Goal: Task Accomplishment & Management: Complete application form

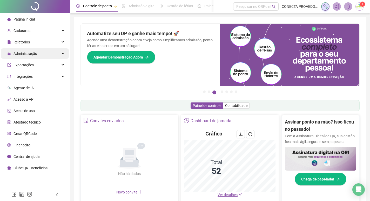
click at [28, 53] on span "Administração" at bounding box center [25, 53] width 24 height 4
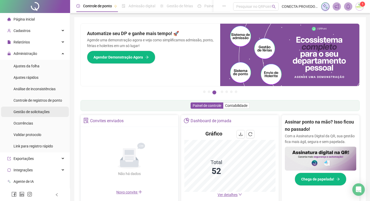
click at [27, 112] on span "Gestão de solicitações" at bounding box center [31, 111] width 36 height 4
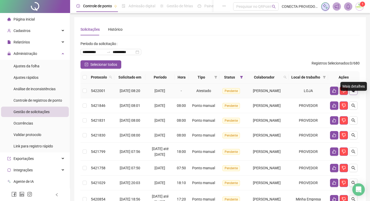
click at [353, 93] on icon "search" at bounding box center [353, 90] width 4 height 4
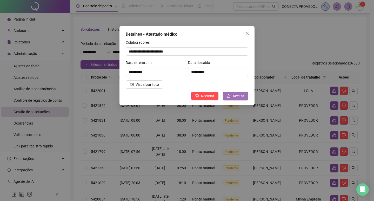
click at [229, 94] on icon "like" at bounding box center [228, 95] width 3 height 3
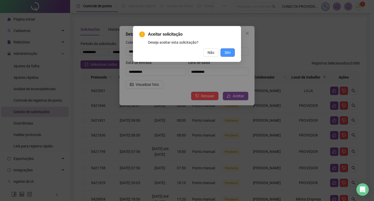
click at [231, 51] on button "Sim" at bounding box center [227, 52] width 14 height 8
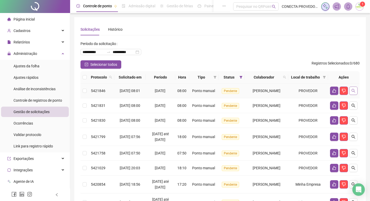
click at [353, 93] on icon "search" at bounding box center [353, 90] width 4 height 4
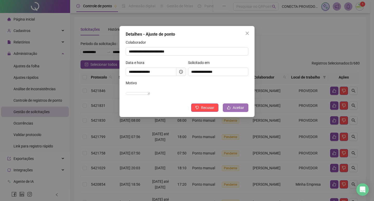
click at [243, 110] on span "Aceitar" at bounding box center [237, 108] width 11 height 6
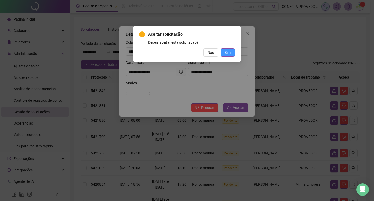
click at [233, 52] on button "Sim" at bounding box center [227, 52] width 14 height 8
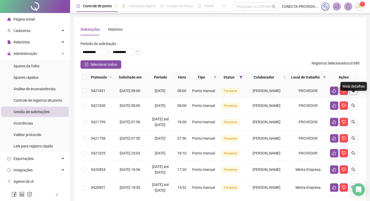
click at [350, 95] on button "button" at bounding box center [353, 90] width 8 height 8
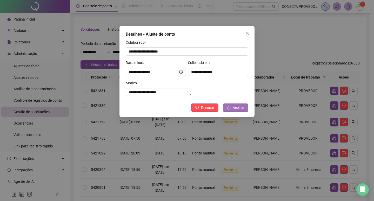
click at [242, 109] on button "Aceitar" at bounding box center [235, 107] width 25 height 8
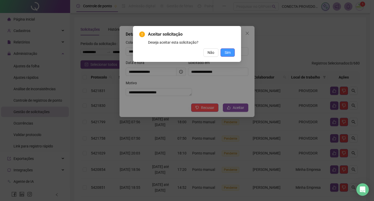
click at [230, 55] on span "Sim" at bounding box center [227, 53] width 6 height 6
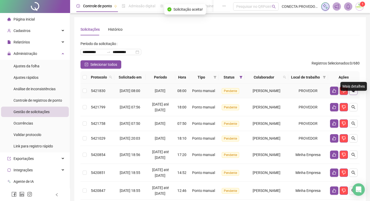
click at [355, 93] on icon "search" at bounding box center [353, 90] width 4 height 4
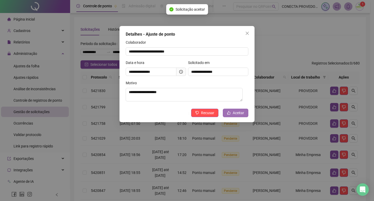
click at [233, 113] on span "Aceitar" at bounding box center [237, 113] width 11 height 6
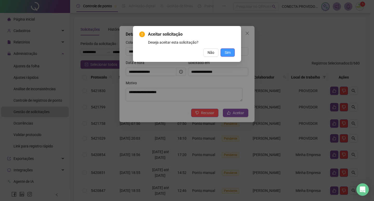
click at [230, 51] on button "Sim" at bounding box center [227, 52] width 14 height 8
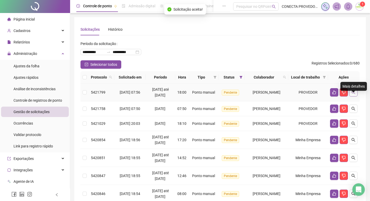
click at [355, 96] on button "button" at bounding box center [353, 92] width 8 height 8
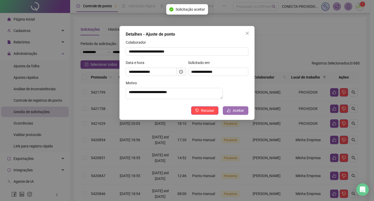
click at [234, 112] on span "Aceitar" at bounding box center [237, 110] width 11 height 6
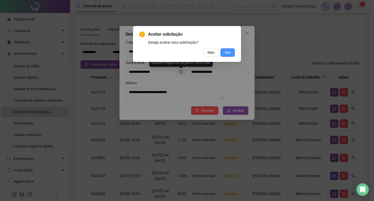
click at [227, 54] on span "Sim" at bounding box center [227, 53] width 6 height 6
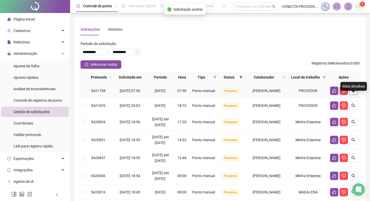
click at [354, 92] on icon "search" at bounding box center [353, 91] width 4 height 4
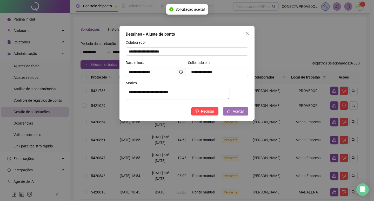
click at [233, 114] on span "Aceitar" at bounding box center [237, 111] width 11 height 6
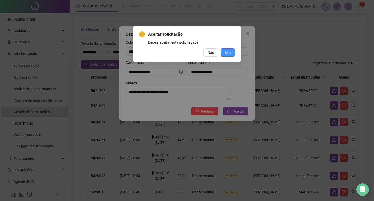
click at [229, 51] on span "Sim" at bounding box center [227, 53] width 6 height 6
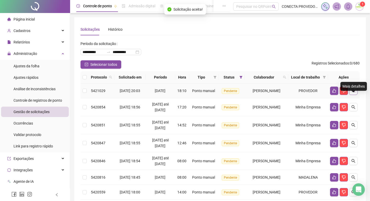
click at [352, 93] on icon "search" at bounding box center [353, 90] width 4 height 4
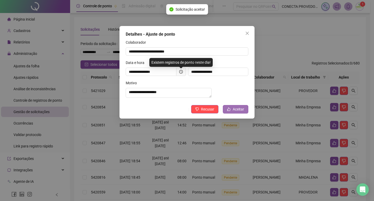
click at [230, 111] on icon "like" at bounding box center [229, 109] width 4 height 4
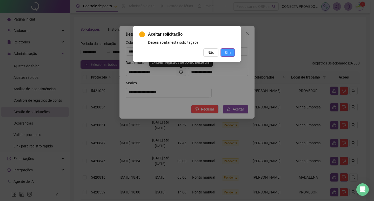
click at [228, 51] on span "Sim" at bounding box center [227, 53] width 6 height 6
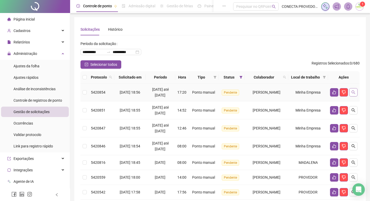
click at [355, 96] on button "button" at bounding box center [353, 92] width 8 height 8
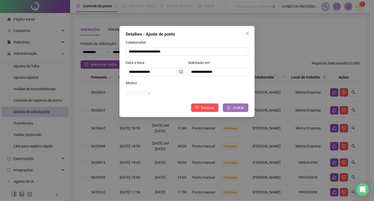
click at [234, 110] on span "Aceitar" at bounding box center [237, 108] width 11 height 6
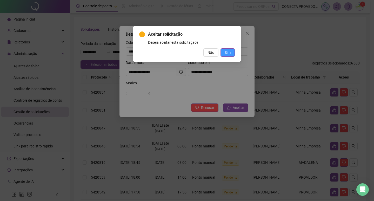
click at [223, 50] on button "Sim" at bounding box center [227, 52] width 14 height 8
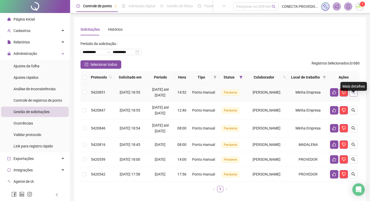
click at [354, 94] on icon "search" at bounding box center [353, 92] width 4 height 4
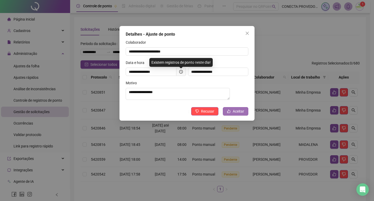
click at [239, 110] on button "Aceitar" at bounding box center [235, 111] width 25 height 8
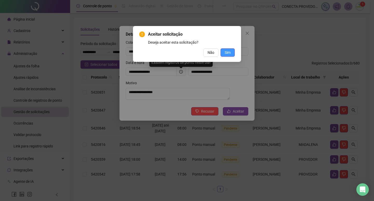
click at [226, 52] on span "Sim" at bounding box center [227, 53] width 6 height 6
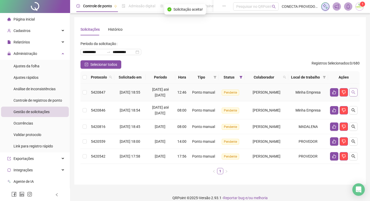
click at [357, 96] on button "button" at bounding box center [353, 92] width 8 height 8
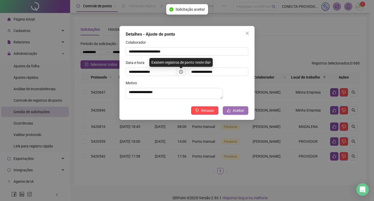
click at [238, 110] on button "Aceitar" at bounding box center [235, 110] width 25 height 8
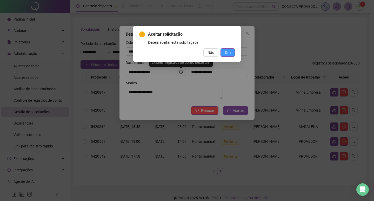
click at [226, 51] on span "Sim" at bounding box center [227, 53] width 6 height 6
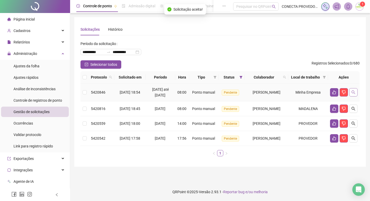
click at [353, 95] on button "button" at bounding box center [353, 92] width 8 height 8
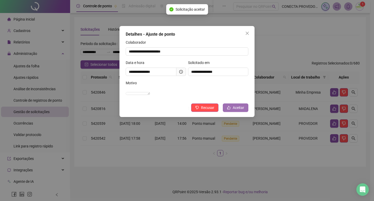
click at [237, 110] on span "Aceitar" at bounding box center [237, 108] width 11 height 6
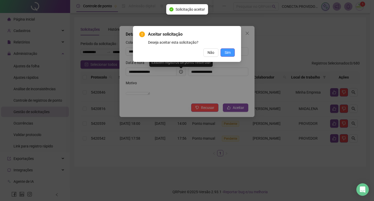
click at [228, 52] on span "Sim" at bounding box center [227, 53] width 6 height 6
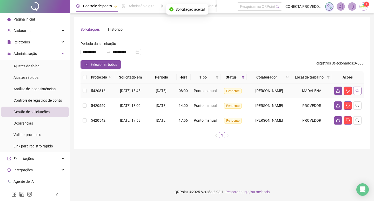
click at [353, 95] on button "button" at bounding box center [357, 90] width 8 height 8
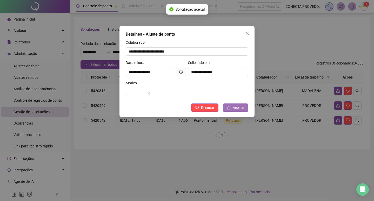
click at [236, 112] on button "Aceitar" at bounding box center [235, 107] width 25 height 8
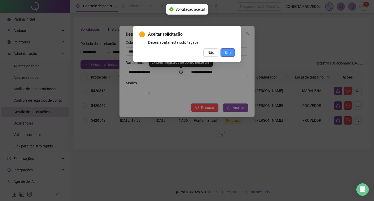
click at [230, 53] on span "Sim" at bounding box center [227, 53] width 6 height 6
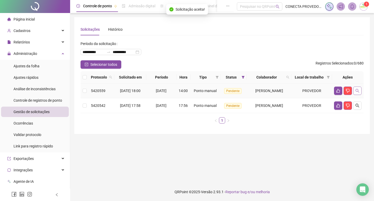
click at [359, 95] on button "button" at bounding box center [357, 90] width 8 height 8
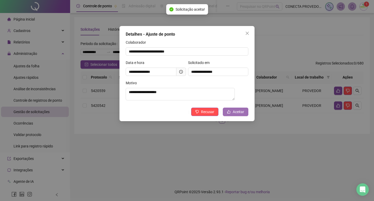
click at [237, 114] on span "Aceitar" at bounding box center [237, 112] width 11 height 6
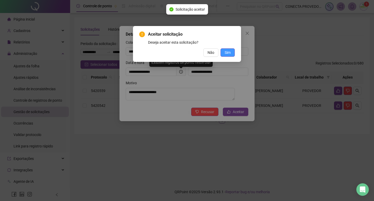
click at [225, 52] on span "Sim" at bounding box center [227, 53] width 6 height 6
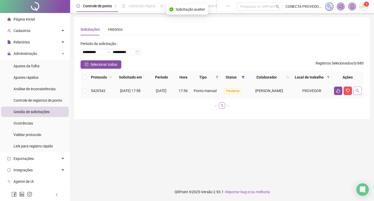
click at [358, 93] on icon "search" at bounding box center [357, 90] width 4 height 4
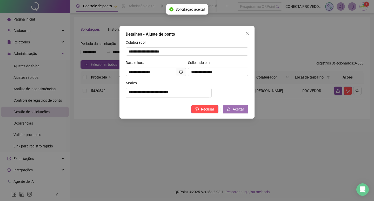
click at [232, 113] on button "Aceitar" at bounding box center [235, 109] width 25 height 8
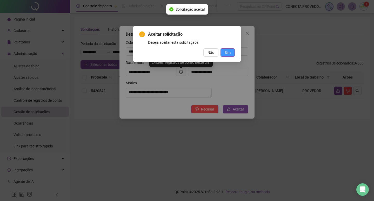
click at [226, 52] on span "Sim" at bounding box center [227, 53] width 6 height 6
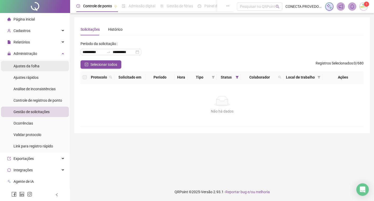
click at [35, 64] on span "Ajustes da folha" at bounding box center [26, 66] width 26 height 4
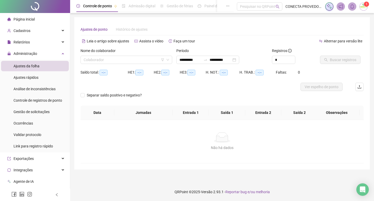
type input "**********"
click at [135, 62] on input "search" at bounding box center [124, 60] width 81 height 8
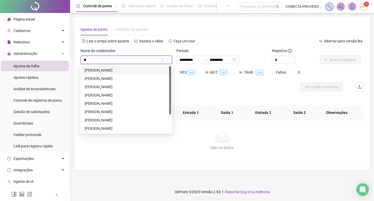
type input "***"
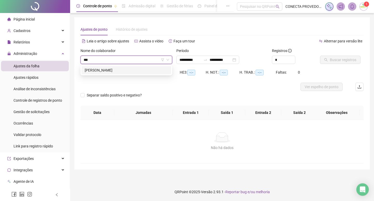
click at [125, 68] on div "[PERSON_NAME]" at bounding box center [126, 70] width 83 height 6
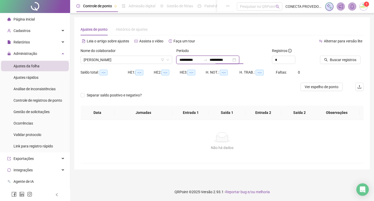
click at [218, 60] on input "**********" at bounding box center [220, 60] width 22 height 6
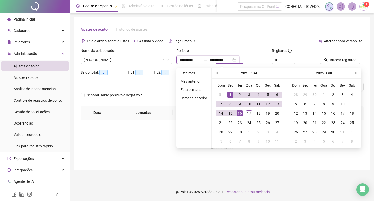
type input "**********"
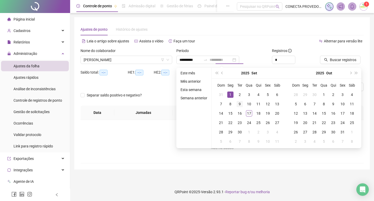
drag, startPoint x: 230, startPoint y: 92, endPoint x: 236, endPoint y: 104, distance: 13.1
click at [230, 93] on div "1" at bounding box center [230, 94] width 6 height 6
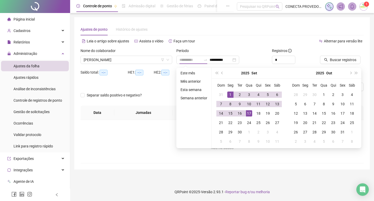
click at [248, 114] on div "17" at bounding box center [249, 113] width 6 height 6
type input "**********"
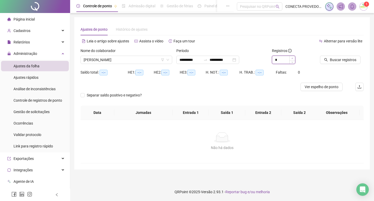
type input "*"
click at [294, 58] on span "Increase Value" at bounding box center [292, 58] width 6 height 5
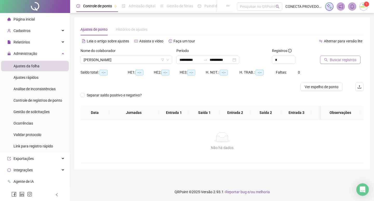
click at [330, 62] on span "Buscar registros" at bounding box center [342, 60] width 26 height 6
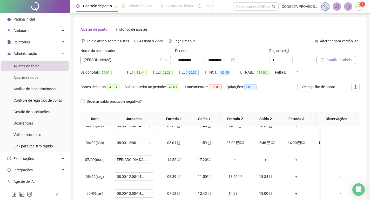
click at [139, 60] on span "[PERSON_NAME]" at bounding box center [126, 60] width 84 height 8
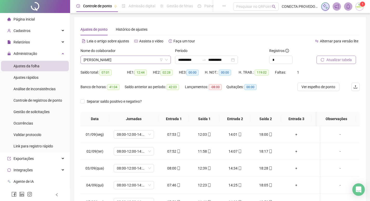
click at [135, 61] on span "[PERSON_NAME]" at bounding box center [126, 60] width 84 height 8
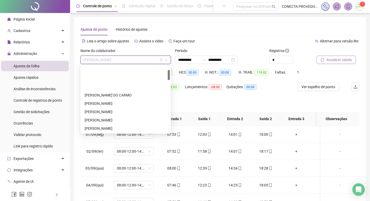
scroll to position [26, 0]
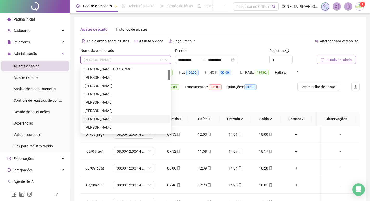
click at [112, 119] on div "[PERSON_NAME]" at bounding box center [126, 119] width 82 height 6
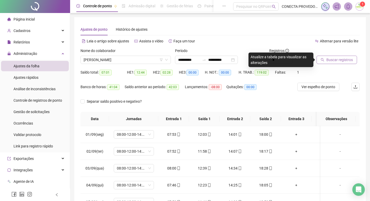
click at [329, 59] on span "Buscar registros" at bounding box center [339, 60] width 26 height 6
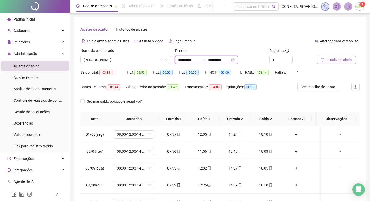
click at [219, 60] on input "**********" at bounding box center [219, 60] width 22 height 6
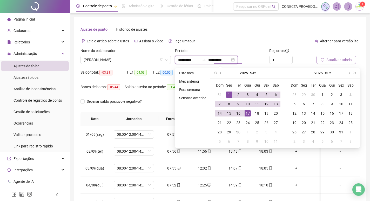
type input "**********"
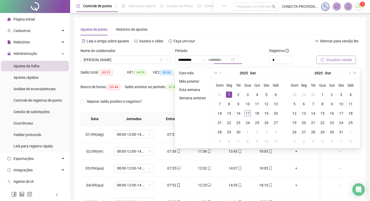
click at [228, 93] on div "1" at bounding box center [229, 94] width 6 height 6
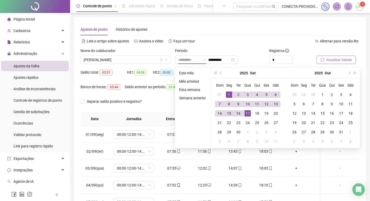
click at [249, 113] on div "17" at bounding box center [247, 113] width 6 height 6
type input "**********"
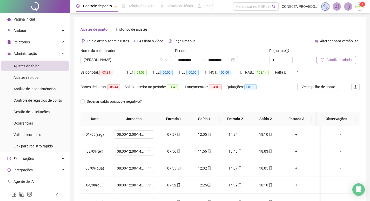
click at [331, 58] on span "Atualizar tabela" at bounding box center [338, 60] width 25 height 6
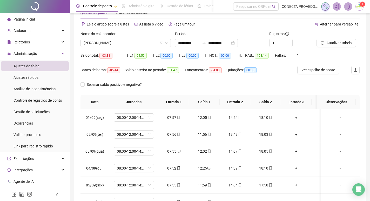
scroll to position [19, 0]
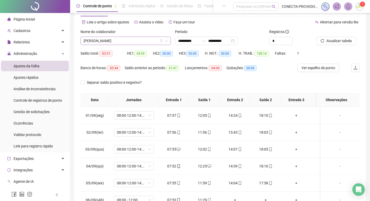
click at [146, 42] on span "[PERSON_NAME]" at bounding box center [126, 41] width 84 height 8
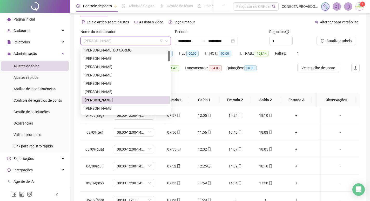
click at [128, 41] on span "[PERSON_NAME]" at bounding box center [126, 41] width 84 height 8
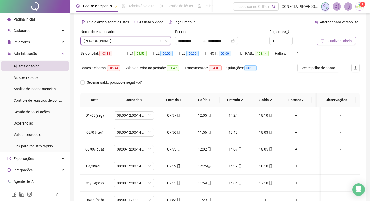
click at [336, 42] on span "Atualizar tabela" at bounding box center [338, 41] width 25 height 6
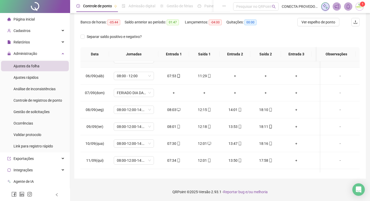
scroll to position [180, 0]
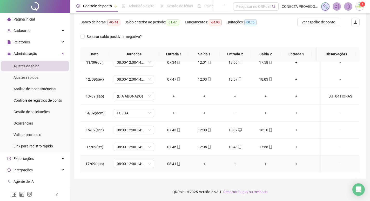
click at [334, 161] on div "-" at bounding box center [340, 164] width 31 height 6
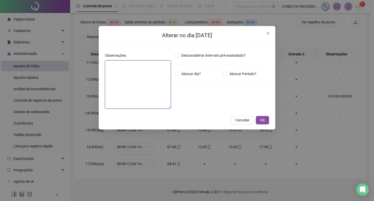
click at [147, 78] on textarea at bounding box center [138, 84] width 66 height 48
type textarea "*"
click at [147, 78] on textarea at bounding box center [138, 84] width 66 height 48
type textarea "*"
type textarea "**********"
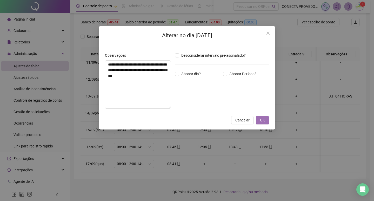
click at [264, 119] on span "OK" at bounding box center [262, 120] width 5 height 6
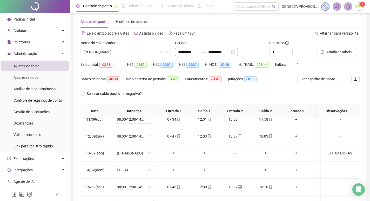
scroll to position [0, 0]
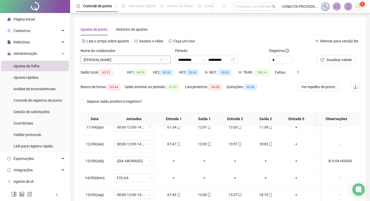
click at [142, 61] on span "[PERSON_NAME]" at bounding box center [126, 60] width 84 height 8
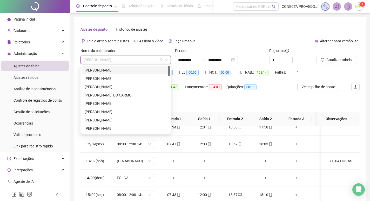
drag, startPoint x: 105, startPoint y: 69, endPoint x: 143, endPoint y: 81, distance: 39.3
click at [105, 69] on div "[PERSON_NAME]" at bounding box center [126, 70] width 82 height 6
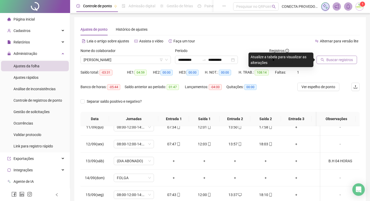
click at [331, 62] on span "Buscar registros" at bounding box center [339, 60] width 26 height 6
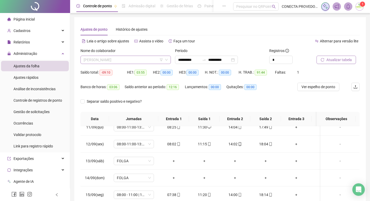
click at [129, 63] on span "[PERSON_NAME]" at bounding box center [126, 60] width 84 height 8
click at [157, 59] on span "[PERSON_NAME]" at bounding box center [126, 60] width 84 height 8
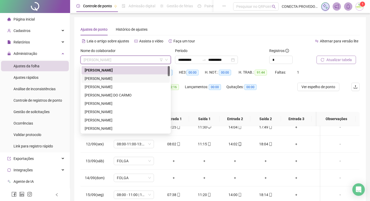
click at [116, 77] on div "[PERSON_NAME]" at bounding box center [126, 78] width 82 height 6
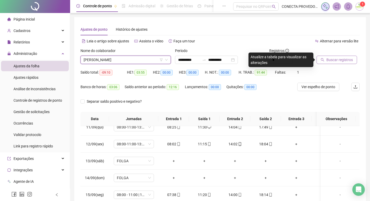
click at [342, 58] on span "Buscar registros" at bounding box center [339, 60] width 26 height 6
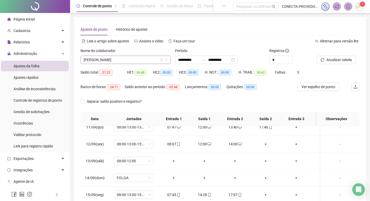
click at [109, 60] on span "[PERSON_NAME]" at bounding box center [126, 60] width 84 height 8
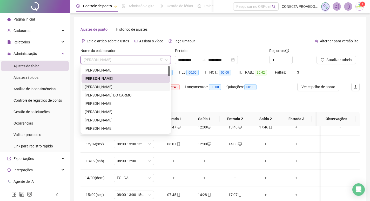
click at [101, 88] on div "[PERSON_NAME]" at bounding box center [126, 87] width 82 height 6
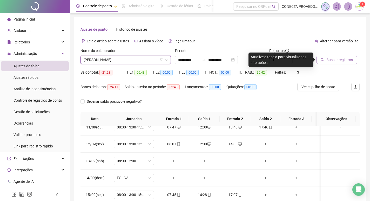
click at [331, 59] on span "Buscar registros" at bounding box center [339, 60] width 26 height 6
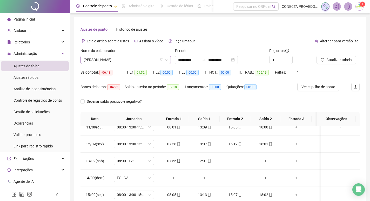
click at [121, 61] on span "[PERSON_NAME]" at bounding box center [126, 60] width 84 height 8
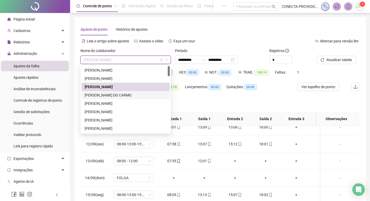
click at [111, 95] on div "[PERSON_NAME] DO CARMO" at bounding box center [126, 95] width 82 height 6
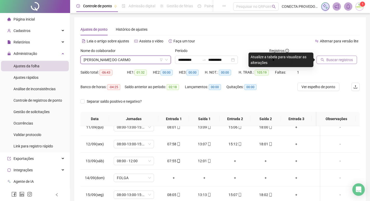
click at [339, 62] on span "Buscar registros" at bounding box center [339, 60] width 26 height 6
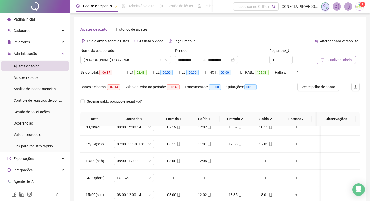
click at [134, 64] on div "Nome do colaborador [PERSON_NAME]" at bounding box center [125, 58] width 94 height 20
click at [137, 62] on span "[PERSON_NAME] DO CARMO" at bounding box center [126, 60] width 84 height 8
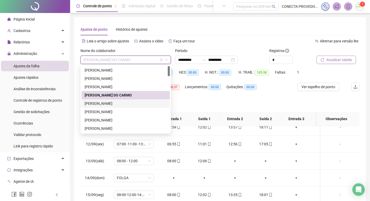
click at [117, 104] on div "[PERSON_NAME]" at bounding box center [126, 103] width 82 height 6
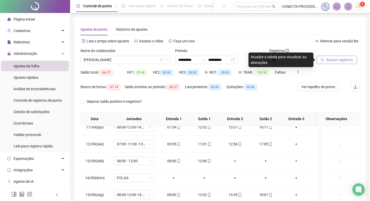
click at [343, 60] on span "Buscar registros" at bounding box center [339, 60] width 26 height 6
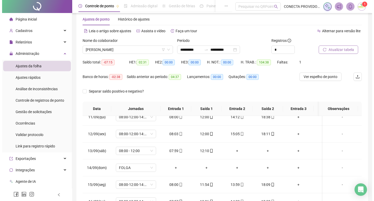
scroll to position [8, 0]
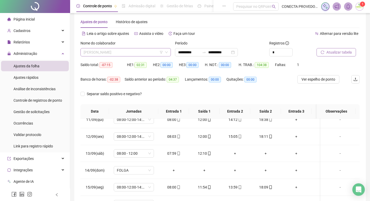
click at [141, 48] on div "[PERSON_NAME]" at bounding box center [125, 52] width 90 height 8
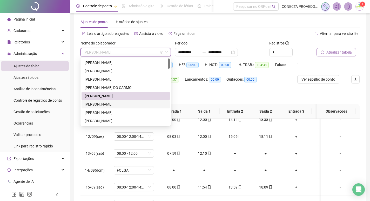
click at [103, 103] on div "[PERSON_NAME]" at bounding box center [126, 104] width 82 height 6
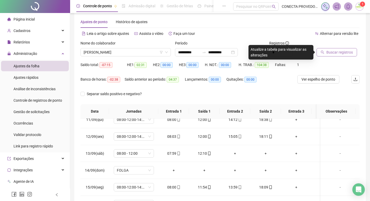
click at [339, 54] on span "Buscar registros" at bounding box center [339, 52] width 26 height 6
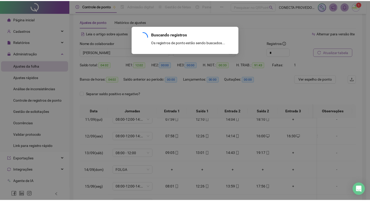
scroll to position [129, 0]
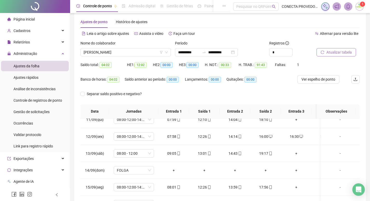
click at [330, 51] on span "Atualizar tabela" at bounding box center [338, 52] width 25 height 6
click at [160, 55] on span "[PERSON_NAME]" at bounding box center [126, 52] width 84 height 8
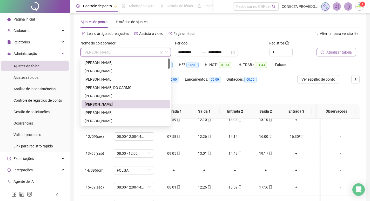
click at [336, 53] on span "Atualizar tabela" at bounding box center [338, 52] width 25 height 6
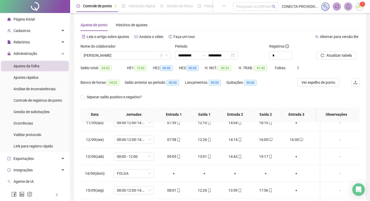
scroll to position [0, 0]
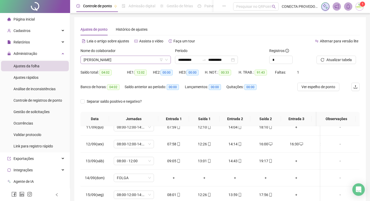
click at [147, 59] on span "[PERSON_NAME]" at bounding box center [126, 60] width 84 height 8
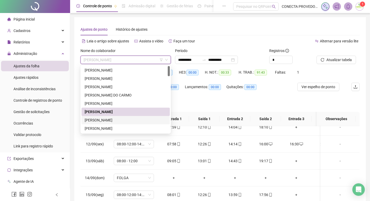
click at [106, 120] on div "[PERSON_NAME]" at bounding box center [126, 120] width 82 height 6
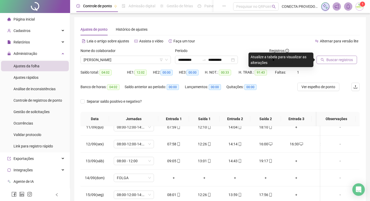
click at [332, 59] on span "Buscar registros" at bounding box center [339, 60] width 26 height 6
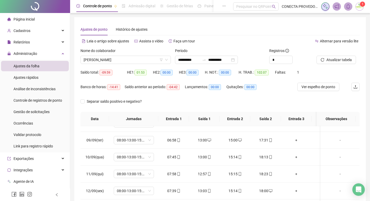
drag, startPoint x: 349, startPoint y: 60, endPoint x: 373, endPoint y: 67, distance: 25.3
click at [349, 60] on span "Atualizar tabela" at bounding box center [338, 60] width 25 height 6
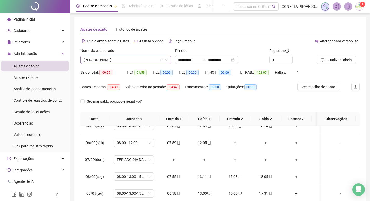
click at [139, 60] on span "[PERSON_NAME]" at bounding box center [126, 60] width 84 height 8
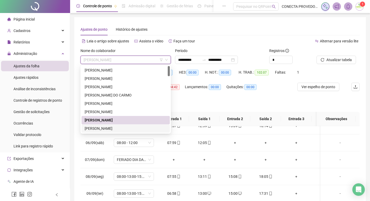
click at [109, 128] on div "[PERSON_NAME]" at bounding box center [126, 128] width 82 height 6
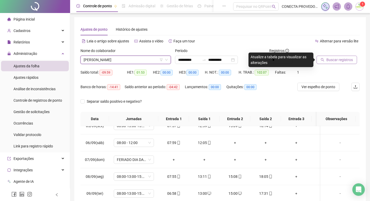
click at [330, 60] on span "Buscar registros" at bounding box center [339, 60] width 26 height 6
